Goal: Transaction & Acquisition: Purchase product/service

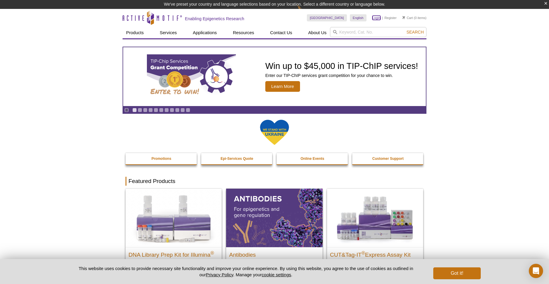
click at [377, 17] on link "Login" at bounding box center [376, 18] width 8 height 4
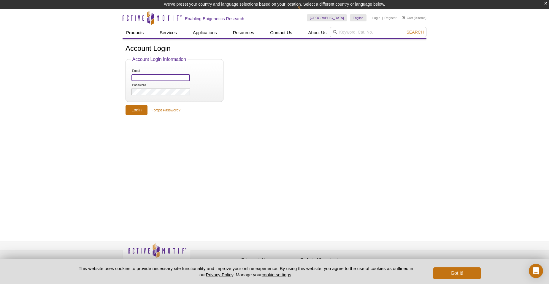
click at [156, 77] on input "Email" at bounding box center [160, 77] width 58 height 7
type input "lbarnett@usf.edu"
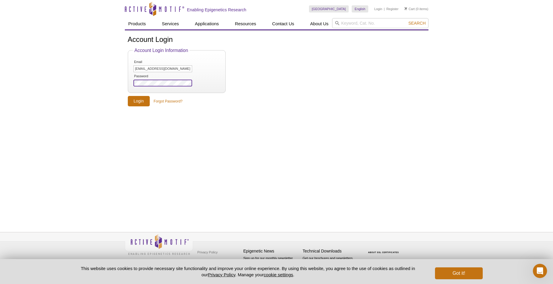
click at [128, 96] on input "Login" at bounding box center [139, 101] width 22 height 10
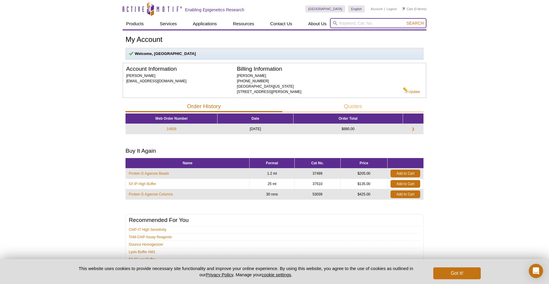
click at [357, 23] on input "search" at bounding box center [378, 23] width 96 height 10
click at [405, 20] on button "Search" at bounding box center [415, 22] width 21 height 5
click at [383, 33] on li "39853 / 39854 – Ago2 antibody (mAb)" at bounding box center [364, 32] width 68 height 8
type input "39853 / 39854 – Ago2 antibody (mAb)"
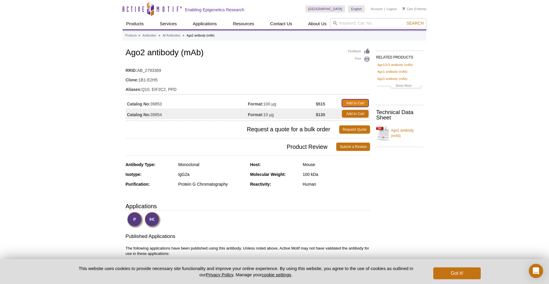
click at [355, 101] on link "Add to Cart" at bounding box center [355, 103] width 27 height 8
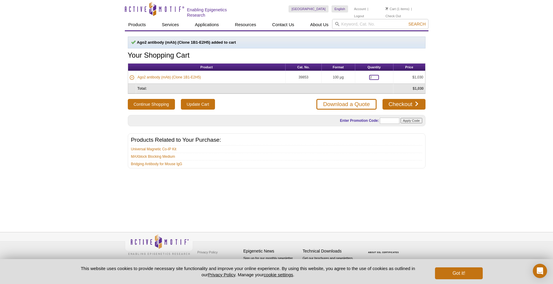
click at [375, 75] on input "2" at bounding box center [374, 77] width 10 height 5
type input "1"
click at [308, 181] on div "Ago2 antibody (mAb) (Clone 1B1-E2H5) added to cart Your Shopping Cart Product C…" at bounding box center [277, 124] width 304 height 187
click at [196, 103] on input "Update Cart" at bounding box center [198, 104] width 34 height 11
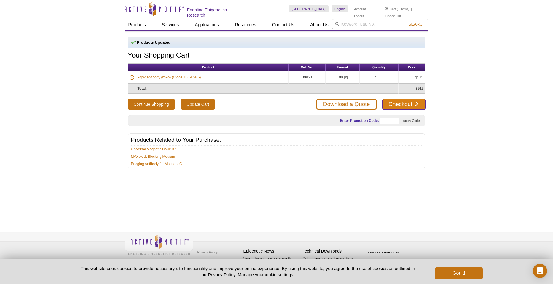
click at [414, 101] on link "Checkout" at bounding box center [404, 104] width 43 height 11
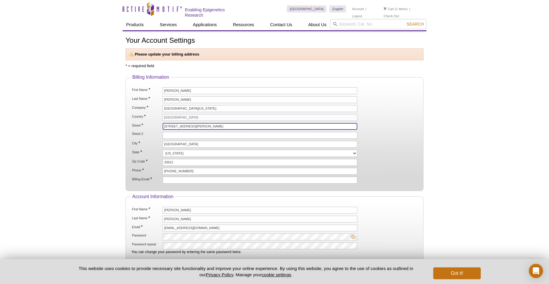
click at [219, 126] on input "[STREET_ADDRESS][PERSON_NAME]" at bounding box center [260, 126] width 195 height 7
drag, startPoint x: 219, startPoint y: 126, endPoint x: 128, endPoint y: 131, distance: 91.0
click at [128, 131] on fieldset "Billing Information First Name * Lorraine Last Name * Barnett Company * Univers…" at bounding box center [275, 132] width 298 height 116
drag, startPoint x: 217, startPoint y: 124, endPoint x: 152, endPoint y: 129, distance: 65.8
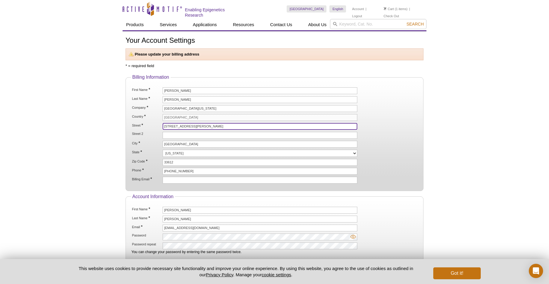
click at [152, 129] on ol "First Name * Lorraine Last Name * Barnett Company * University of South Florida…" at bounding box center [274, 135] width 287 height 96
click at [213, 128] on input "12901 Bruce B. Downs Blvd." at bounding box center [260, 126] width 195 height 7
drag, startPoint x: 212, startPoint y: 126, endPoint x: 205, endPoint y: 126, distance: 6.5
click at [212, 126] on input "12901 Bruce B. Downs Blvd." at bounding box center [260, 126] width 195 height 7
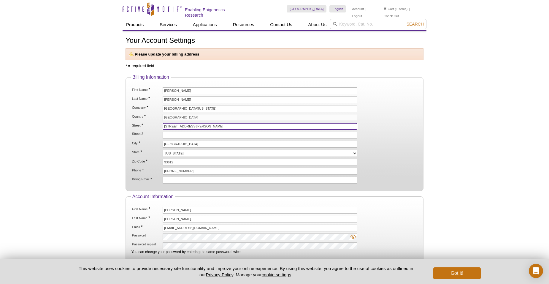
drag, startPoint x: 205, startPoint y: 126, endPoint x: 144, endPoint y: 127, distance: 61.2
click at [144, 127] on li "Street * 12901 Bruce B. Downs Blvd." at bounding box center [274, 126] width 286 height 7
type input "22103 Weeks Blvd."
type input "MDD732"
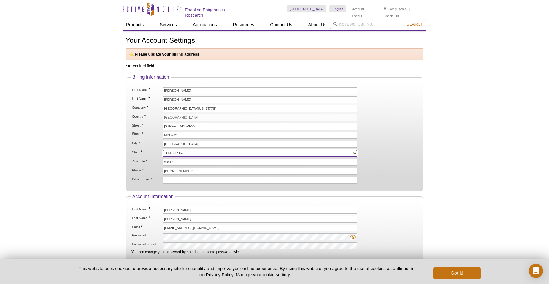
select select "FL"
type input "[EMAIL_ADDRESS][DOMAIN_NAME]"
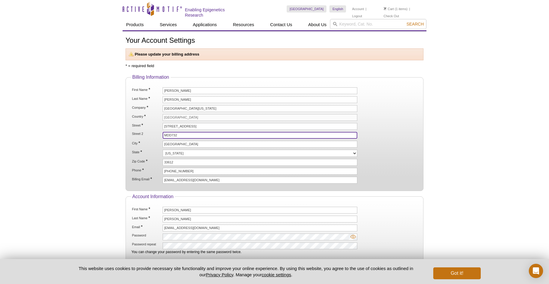
drag, startPoint x: 185, startPoint y: 137, endPoint x: 162, endPoint y: 133, distance: 23.4
click at [162, 133] on li "Street 2 MDD732" at bounding box center [274, 135] width 286 height 7
click at [458, 104] on div "Active Motif Logo Enabling Epigenetics Research 1 Search Skip to content Active…" at bounding box center [274, 170] width 549 height 341
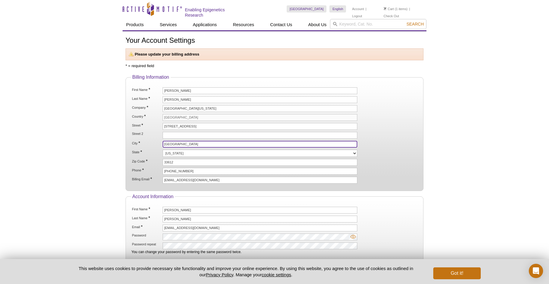
click at [183, 142] on input "[GEOGRAPHIC_DATA]" at bounding box center [260, 144] width 195 height 7
drag, startPoint x: 173, startPoint y: 142, endPoint x: 140, endPoint y: 140, distance: 33.6
click at [140, 141] on li "City * Tampa" at bounding box center [274, 144] width 286 height 7
type input "LAND O LAKES"
type input "Tampa, FL 33612"
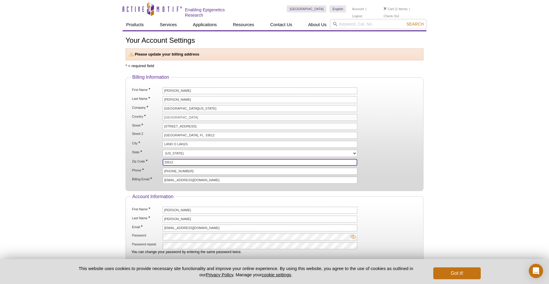
click at [185, 160] on input "33612" at bounding box center [260, 162] width 195 height 7
drag, startPoint x: 179, startPoint y: 160, endPoint x: 160, endPoint y: 160, distance: 18.4
click at [160, 160] on li "Zip Code * 33612" at bounding box center [274, 162] width 286 height 7
click at [160, 160] on label "Zip Code *" at bounding box center [146, 161] width 30 height 4
click at [163, 160] on input "33612" at bounding box center [260, 162] width 195 height 7
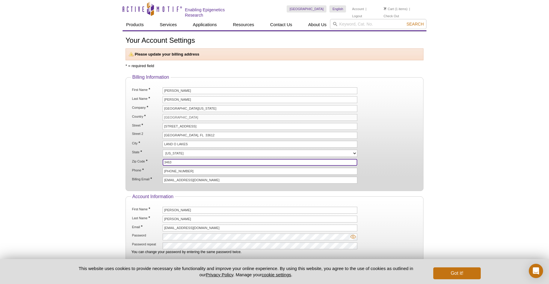
type input "34639"
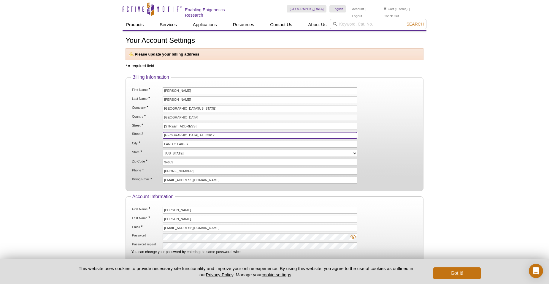
drag, startPoint x: 200, startPoint y: 132, endPoint x: 157, endPoint y: 132, distance: 42.7
click at [157, 132] on li "Street 2 Tampa, FL 33612" at bounding box center [274, 135] width 286 height 7
click at [459, 112] on div "Active Motif Logo Enabling Epigenetics Research 1 Search Skip to content Active…" at bounding box center [274, 170] width 549 height 341
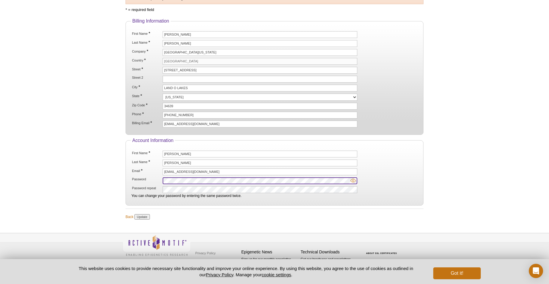
scroll to position [26, 0]
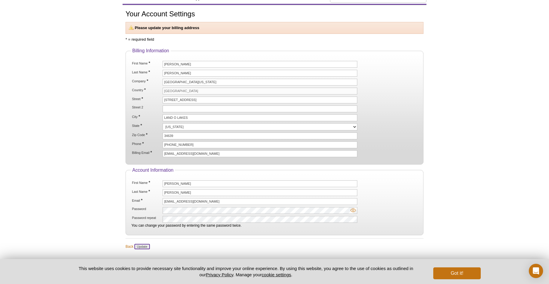
click at [139, 245] on input "Update" at bounding box center [141, 246] width 15 height 5
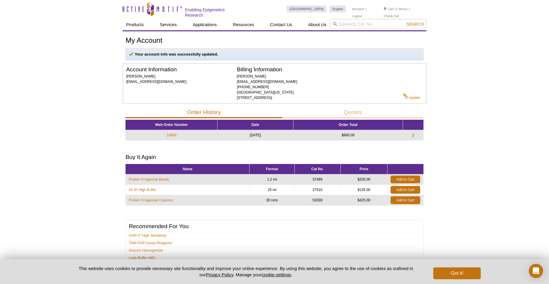
scroll to position [50, 0]
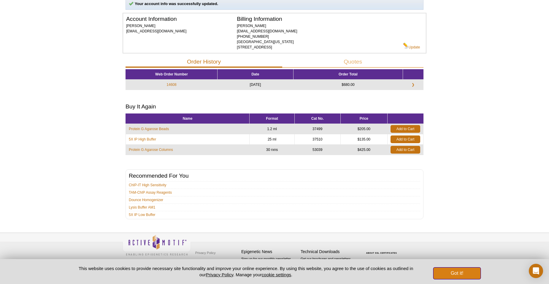
click at [464, 271] on button "Got it!" at bounding box center [456, 273] width 47 height 12
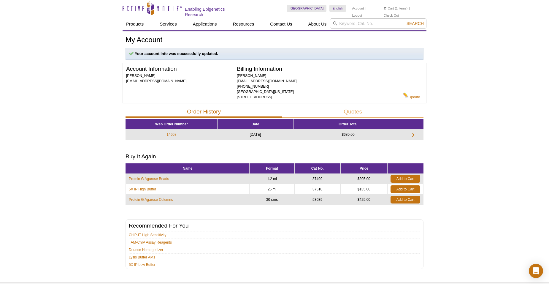
scroll to position [0, 0]
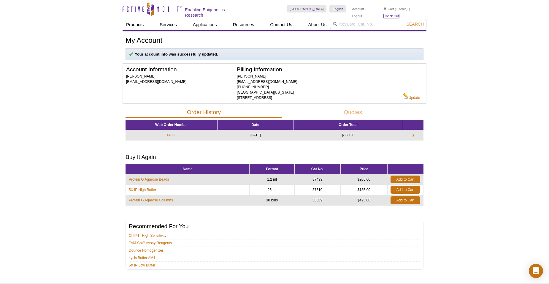
click at [399, 14] on link "Check Out" at bounding box center [391, 16] width 15 height 4
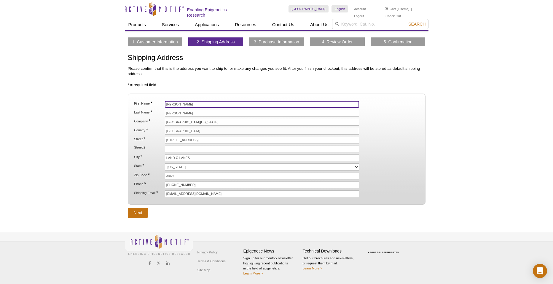
drag, startPoint x: 188, startPoint y: 103, endPoint x: 158, endPoint y: 104, distance: 30.6
click at [158, 104] on li "First Name * [PERSON_NAME]" at bounding box center [277, 104] width 286 height 7
type input "Hana"
type input "MDD HEART INSTITUTE"
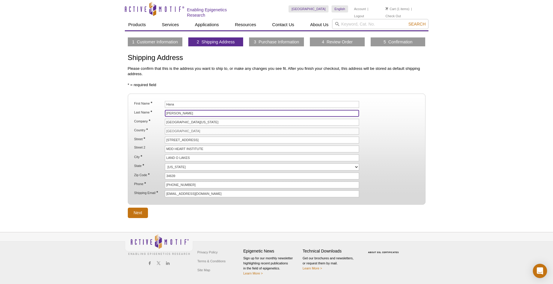
drag, startPoint x: 185, startPoint y: 114, endPoint x: 152, endPoint y: 110, distance: 33.8
click at [152, 110] on li "Last Name * [PERSON_NAME]" at bounding box center [277, 113] width 286 height 7
click at [152, 110] on span "*" at bounding box center [152, 111] width 2 height 5
click at [165, 110] on input "[PERSON_NAME]" at bounding box center [262, 113] width 195 height 7
type input "[PERSON_NAME][DEMOGRAPHIC_DATA]"
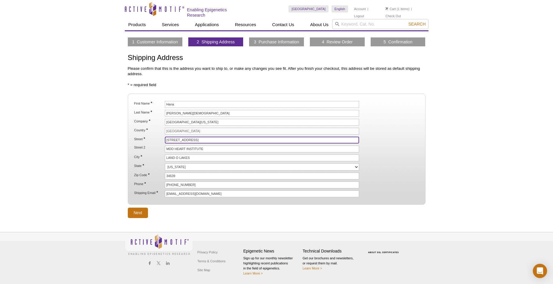
drag, startPoint x: 204, startPoint y: 139, endPoint x: 183, endPoint y: 139, distance: 21.4
click at [204, 139] on input "[STREET_ADDRESS]" at bounding box center [262, 140] width 195 height 7
drag, startPoint x: 183, startPoint y: 139, endPoint x: 165, endPoint y: 139, distance: 17.2
click at [165, 139] on input "[STREET_ADDRESS]" at bounding box center [262, 140] width 195 height 7
click at [158, 138] on label "Street *" at bounding box center [149, 139] width 30 height 4
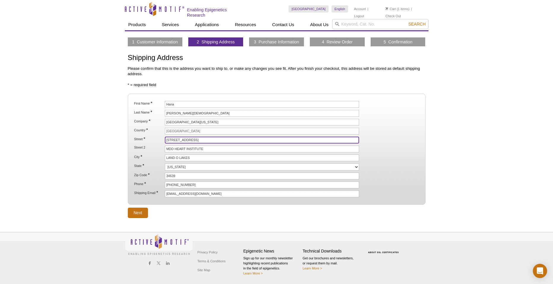
click at [165, 138] on input "[STREET_ADDRESS]" at bounding box center [262, 140] width 195 height 7
type input "[STREET_ADDRESS]"
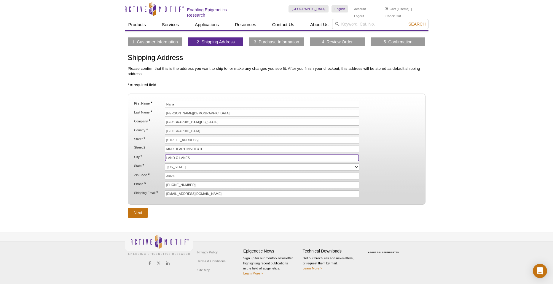
drag, startPoint x: 193, startPoint y: 158, endPoint x: 161, endPoint y: 157, distance: 32.1
click at [161, 157] on li "City * LAND O LAKES" at bounding box center [277, 157] width 286 height 7
click at [161, 157] on label "City *" at bounding box center [149, 156] width 30 height 4
click at [165, 157] on input "LAND O LAKES" at bounding box center [262, 157] width 195 height 7
type input "Tampa"
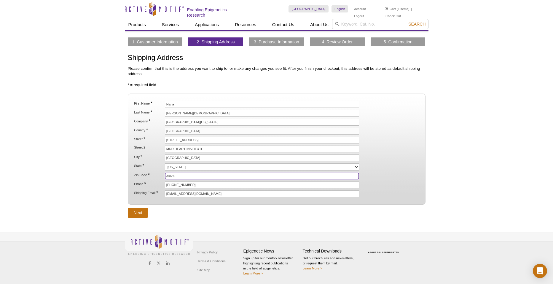
drag, startPoint x: 184, startPoint y: 175, endPoint x: 160, endPoint y: 172, distance: 24.5
click at [160, 172] on li "Zip Code * 34639" at bounding box center [277, 175] width 286 height 7
click at [160, 172] on label "Zip Code *" at bounding box center [149, 174] width 30 height 4
click at [165, 172] on input "34639" at bounding box center [262, 175] width 195 height 7
type input "33602"
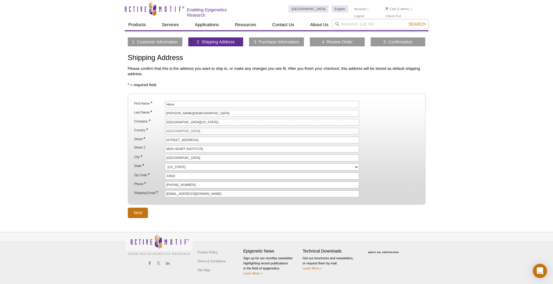
click at [103, 172] on div "Active Motif Logo Enabling Epigenetics Research 1 Search Skip to content Active…" at bounding box center [276, 142] width 553 height 284
click at [138, 211] on input "Next" at bounding box center [138, 212] width 20 height 10
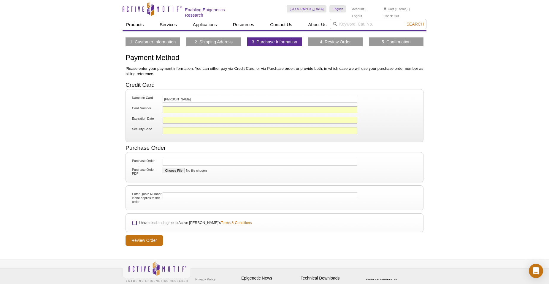
click at [133, 222] on input "I have read and agree to Active [PERSON_NAME]'s Terms & Conditions" at bounding box center [135, 223] width 4 height 4
checkbox input "true"
click at [137, 239] on input "Review Order" at bounding box center [144, 240] width 37 height 10
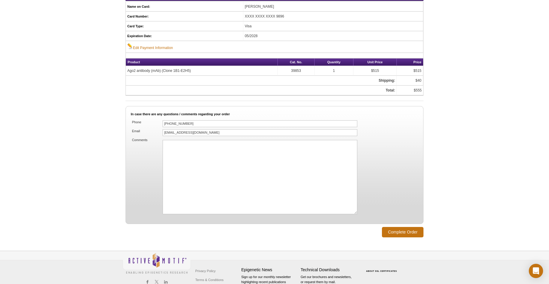
scroll to position [344, 0]
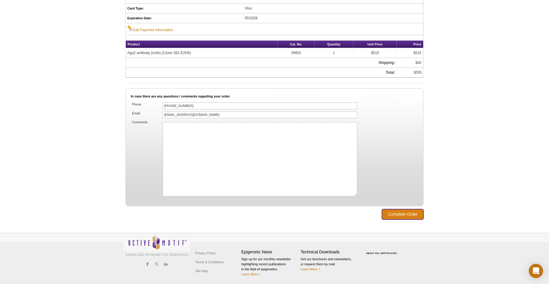
click at [415, 212] on input "Complete Order" at bounding box center [403, 214] width 42 height 10
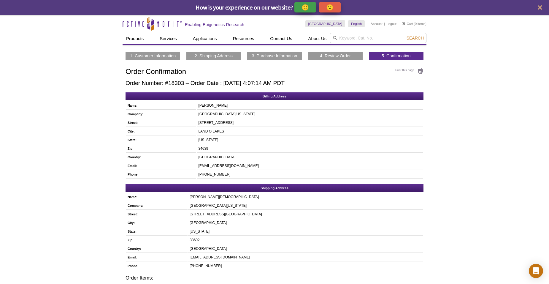
click at [497, 48] on div "Active Motif Logo Enabling Epigenetics Research 0 Search Skip to content Active…" at bounding box center [274, 214] width 549 height 399
